Goal: Information Seeking & Learning: Learn about a topic

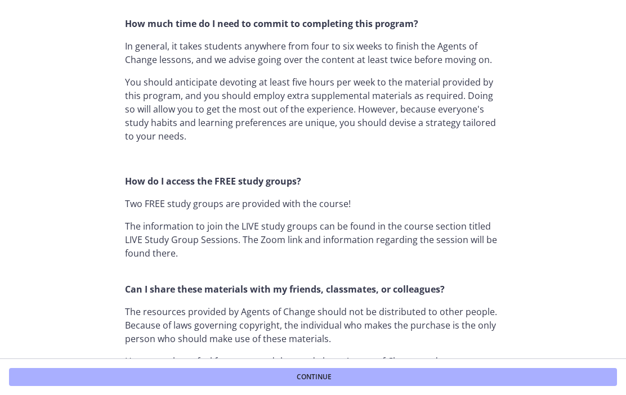
scroll to position [771, 0]
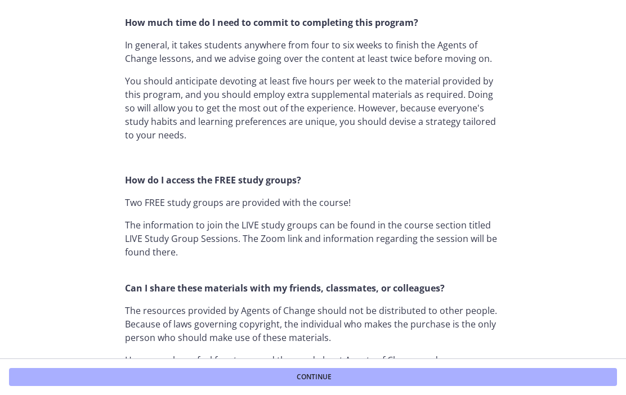
click at [396, 380] on button "Continue" at bounding box center [313, 377] width 608 height 18
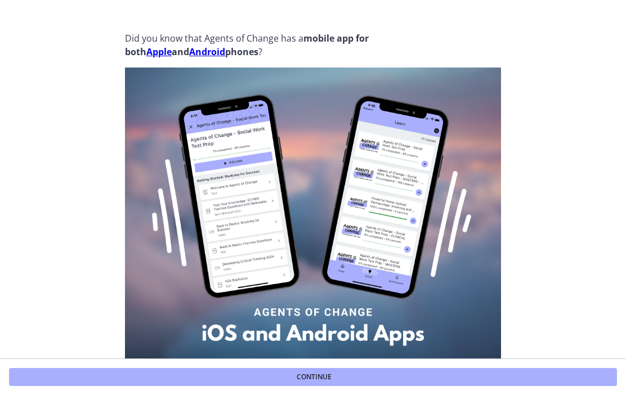
click at [427, 375] on button "Continue" at bounding box center [313, 377] width 608 height 18
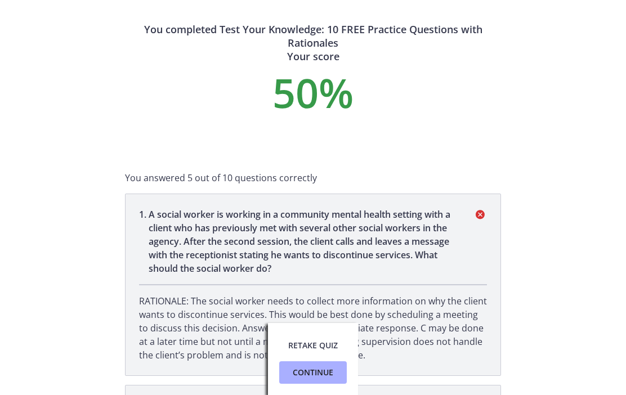
click at [332, 370] on span "Continue" at bounding box center [313, 373] width 41 height 14
